Goal: Task Accomplishment & Management: Manage account settings

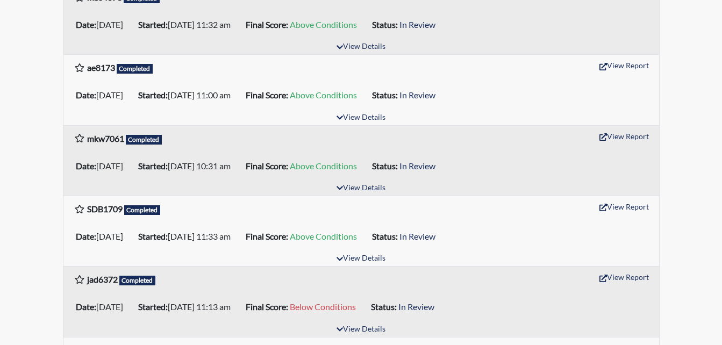
scroll to position [807, 0]
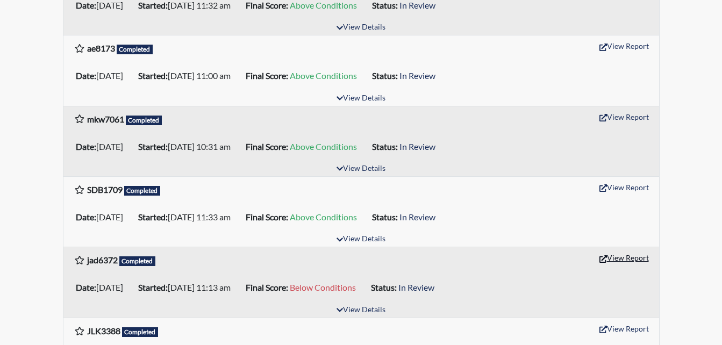
click at [618, 260] on button "View Report" at bounding box center [624, 258] width 59 height 17
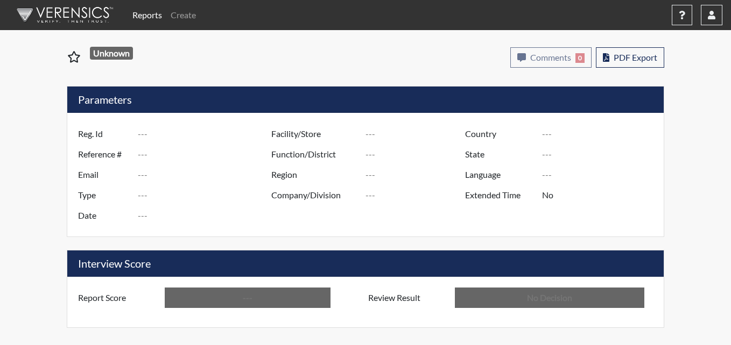
type input "jad6372"
type input "50960"
type input "---"
type input "Corrections Pre-Employment"
type input "[DATE]"
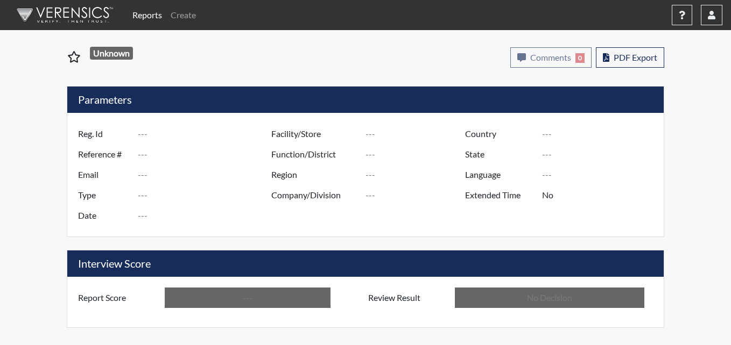
type input "Pulaski SP"
type input "[GEOGRAPHIC_DATA]"
type input "[US_STATE]"
type input "English"
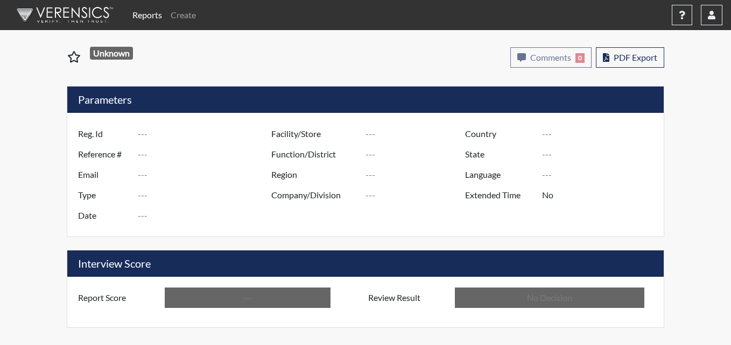
type input "Below Conditions"
type input "In Review"
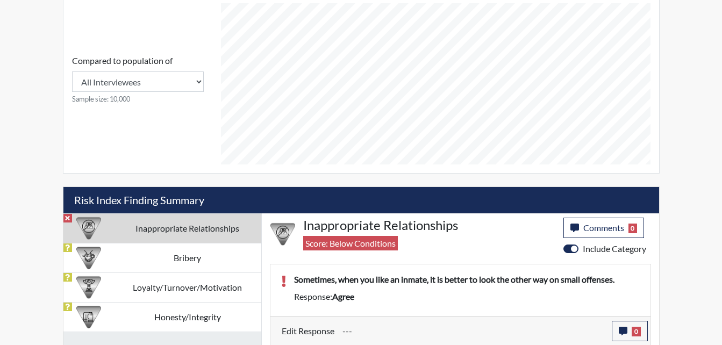
scroll to position [466, 0]
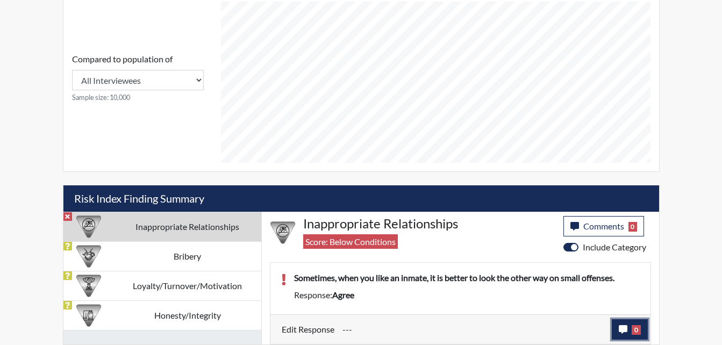
click at [627, 328] on icon "button" at bounding box center [623, 329] width 9 height 9
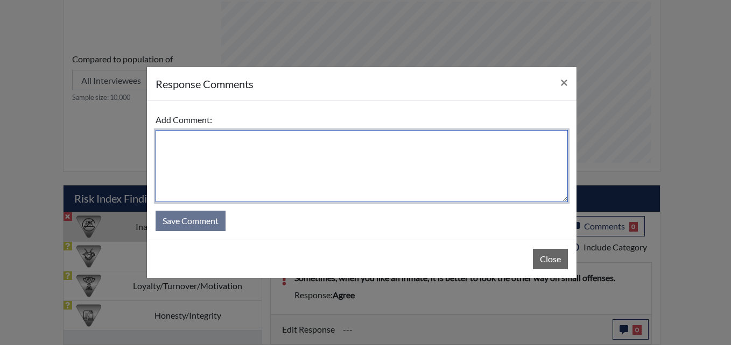
drag, startPoint x: 173, startPoint y: 140, endPoint x: 194, endPoint y: 140, distance: 21.0
click at [176, 140] on textarea at bounding box center [361, 166] width 412 height 72
type textarea "i"
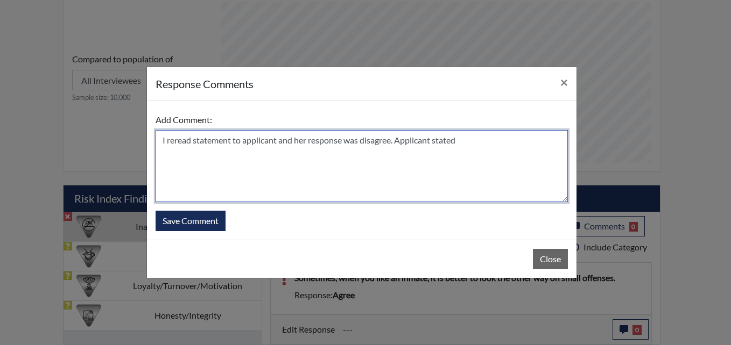
click at [397, 141] on textarea "I reread statement to applicant and her response was disagree. Applicant stated" at bounding box center [361, 166] width 412 height 72
click at [465, 141] on textarea "I reread statement to applicant and her response was disagree. Applicant stated" at bounding box center [361, 166] width 412 height 72
click at [240, 141] on textarea "I reread statement to applicant and her response was disagree. Applicant stated…" at bounding box center [361, 166] width 412 height 72
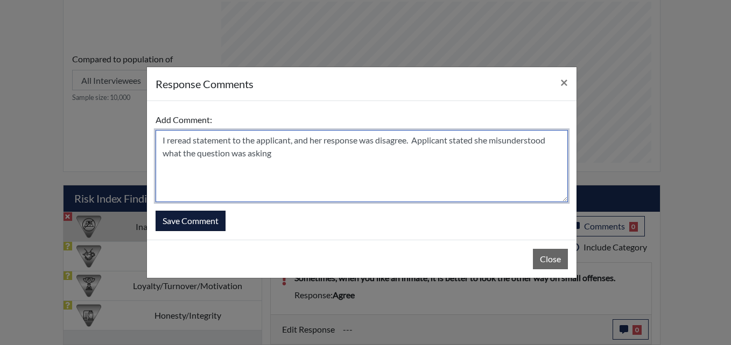
type textarea "I reread statement to the applicant, and her response was disagree. Applicant s…"
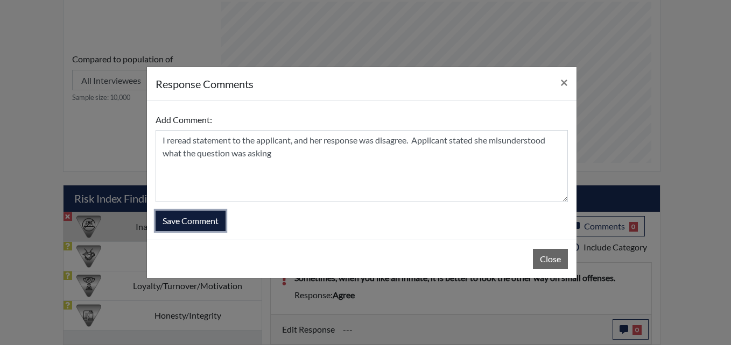
click at [209, 221] on button "Save Comment" at bounding box center [190, 221] width 70 height 20
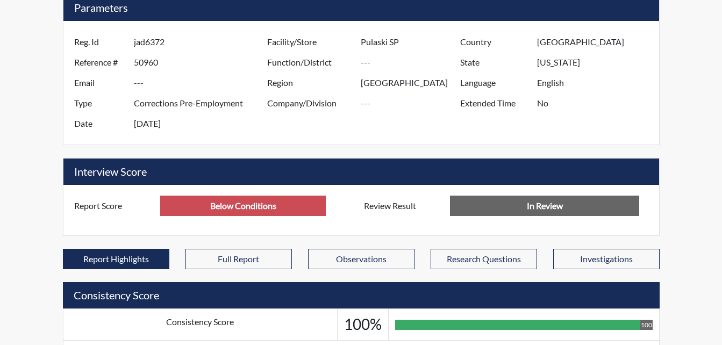
scroll to position [0, 0]
